Goal: Find specific page/section: Find specific page/section

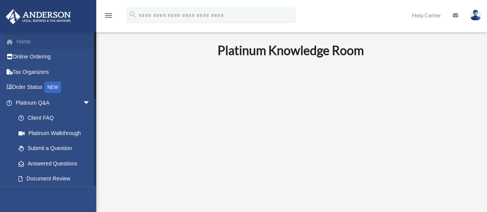
click at [21, 38] on link "Home" at bounding box center [53, 41] width 97 height 15
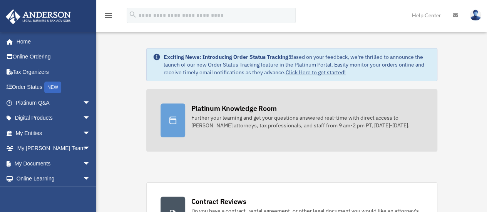
click at [209, 108] on div "Platinum Knowledge Room" at bounding box center [233, 109] width 85 height 10
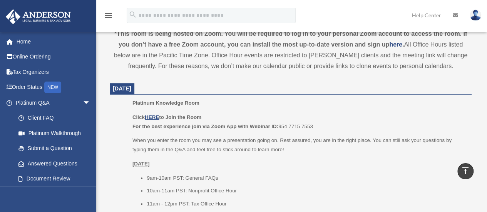
scroll to position [282, 0]
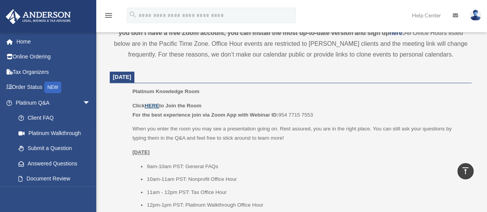
click at [157, 107] on u "HERE" at bounding box center [152, 106] width 14 height 6
